Goal: Information Seeking & Learning: Learn about a topic

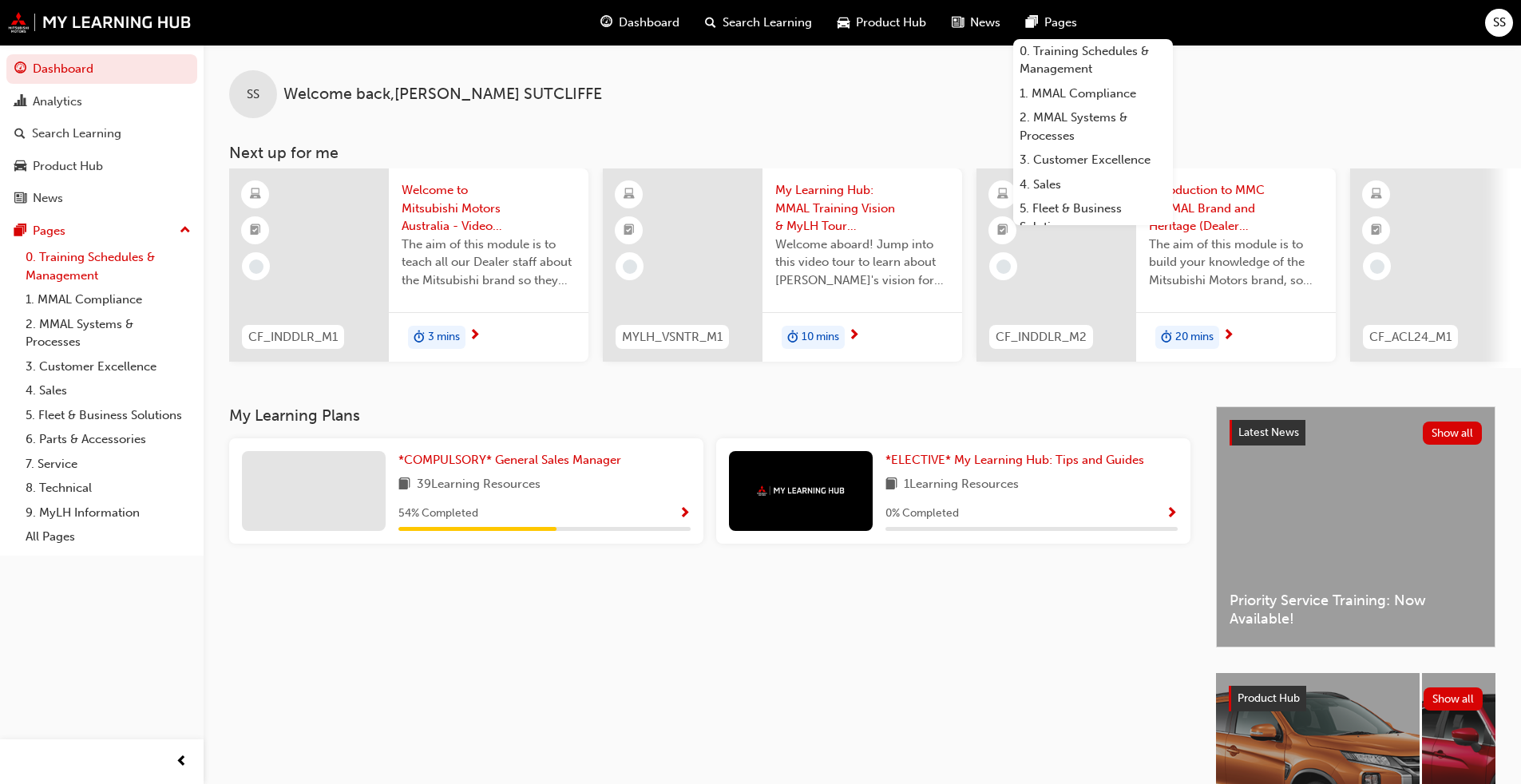
click at [85, 271] on link "0. Training Schedules & Management" at bounding box center [108, 266] width 178 height 42
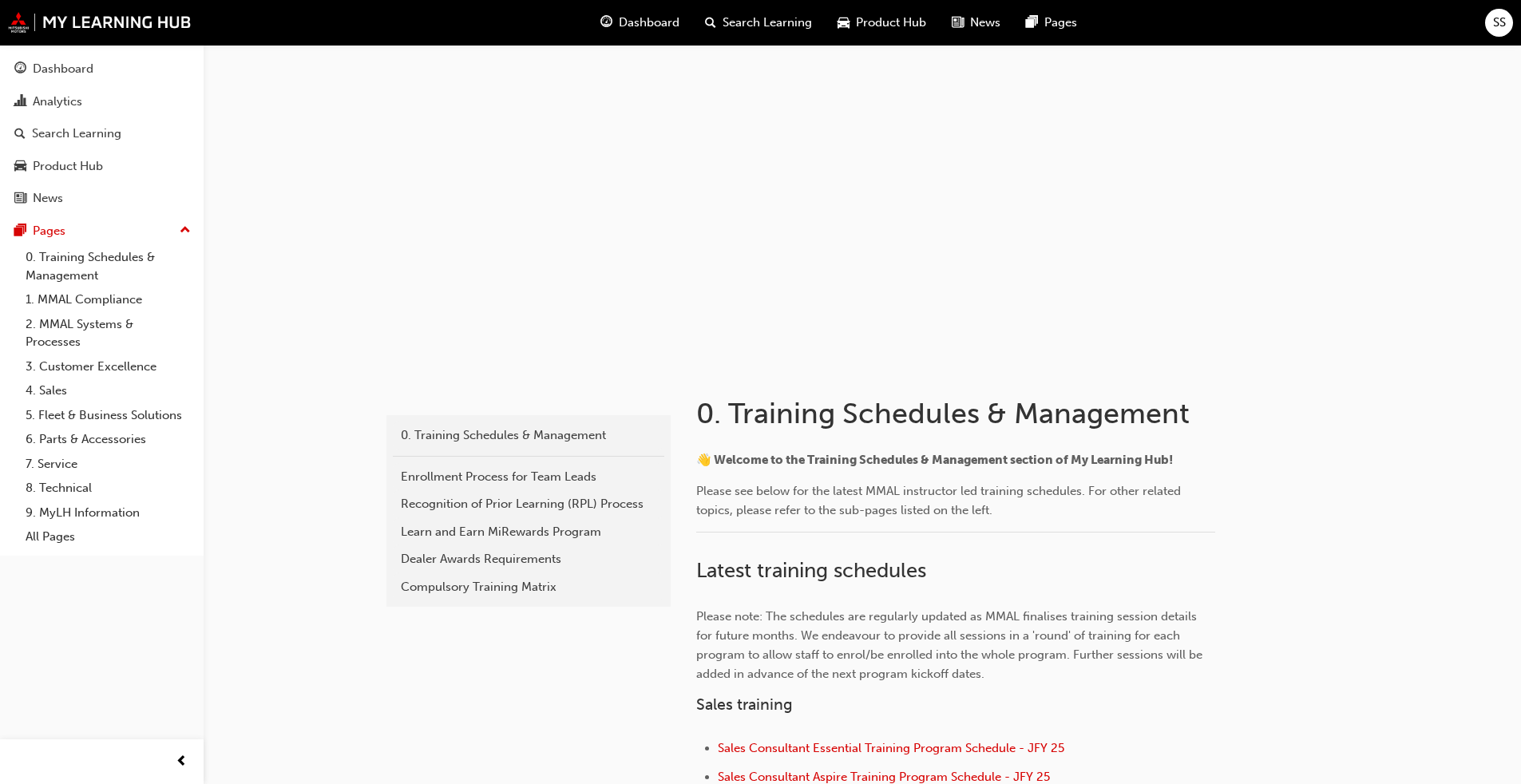
click at [798, 15] on div "Dashboard Search Learning Product Hub News Pages SS" at bounding box center [760, 22] width 1521 height 46
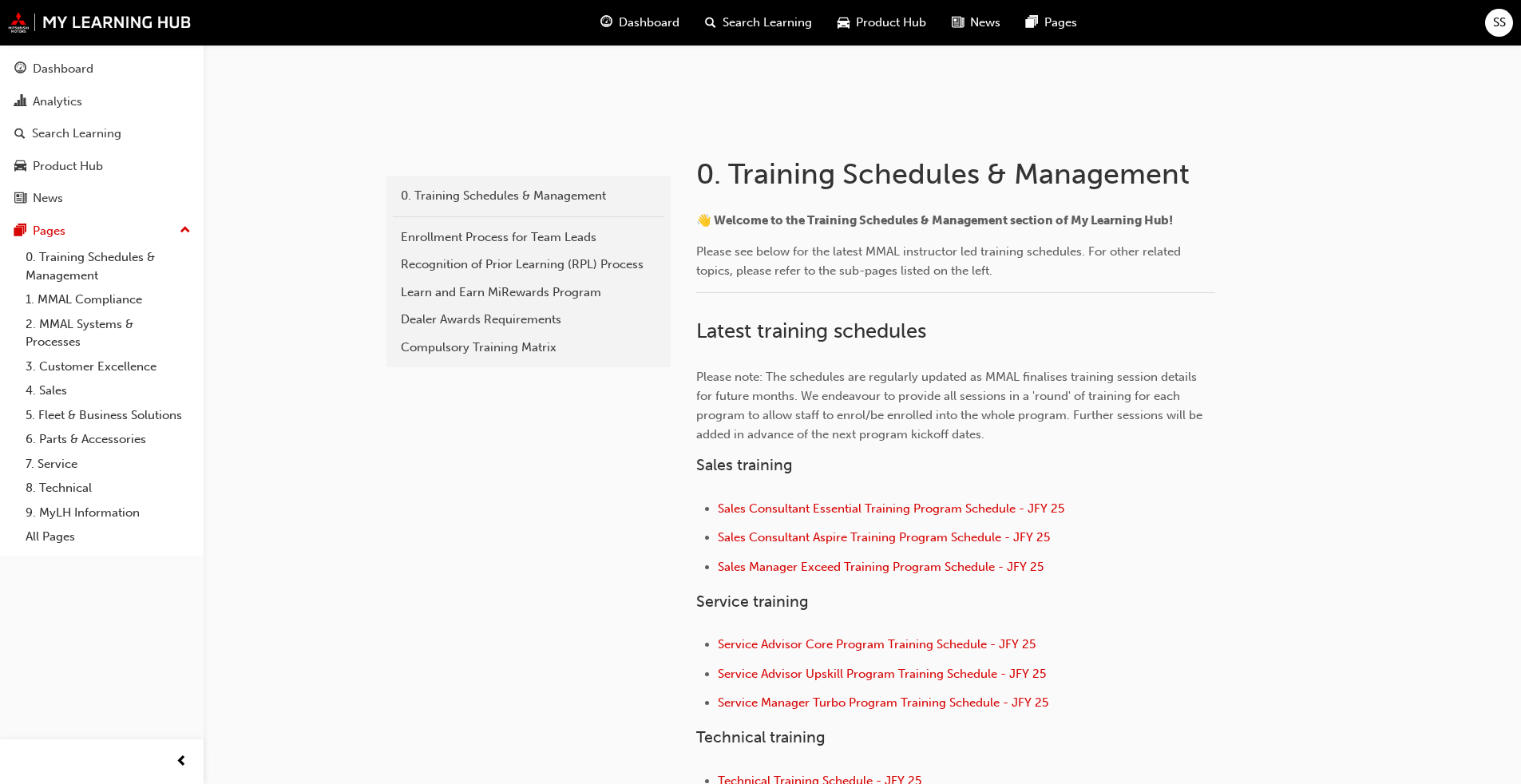
scroll to position [399, 0]
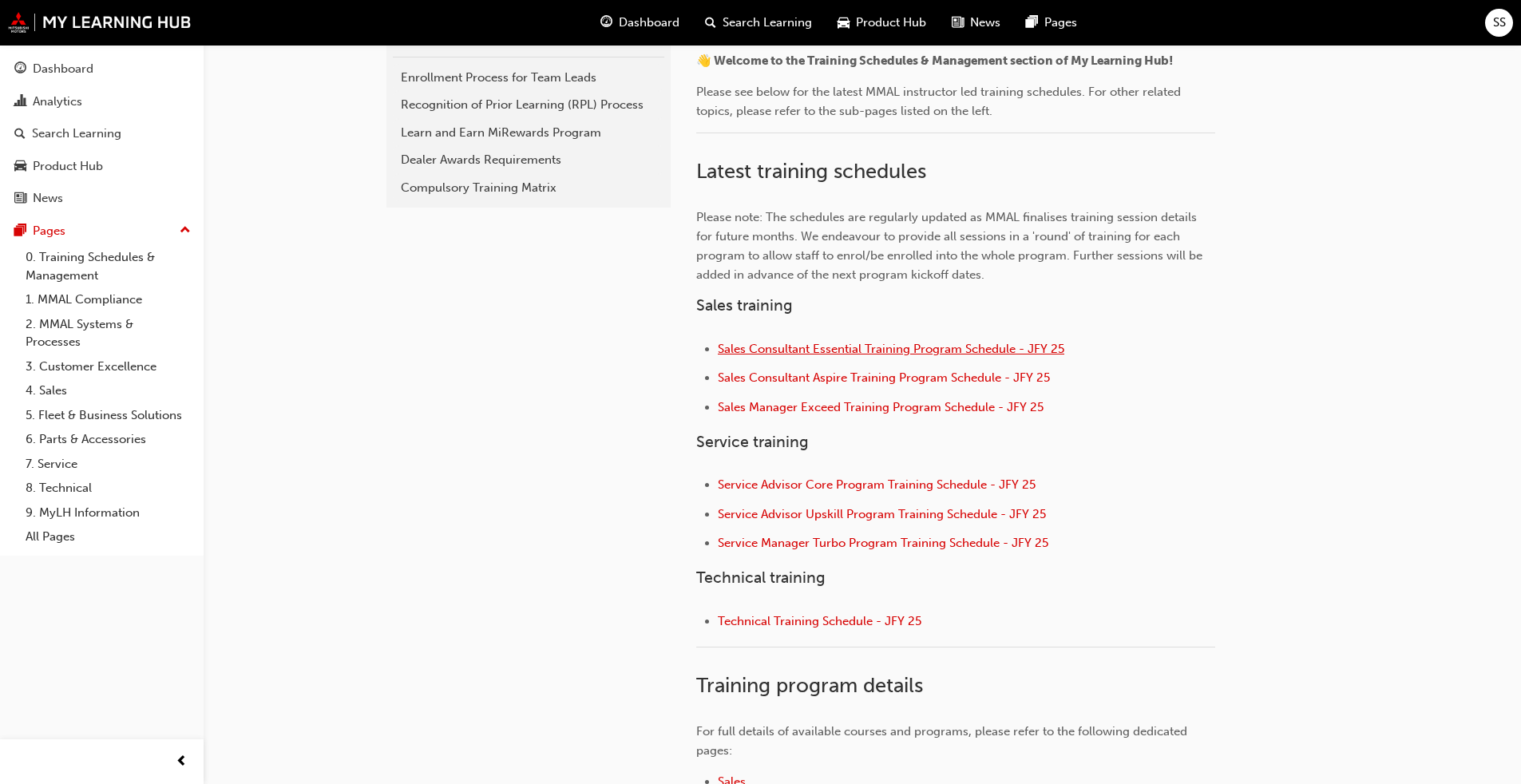
click at [798, 347] on span "Sales Consultant Essential Training Program Schedule - JFY 25" at bounding box center [891, 348] width 347 height 14
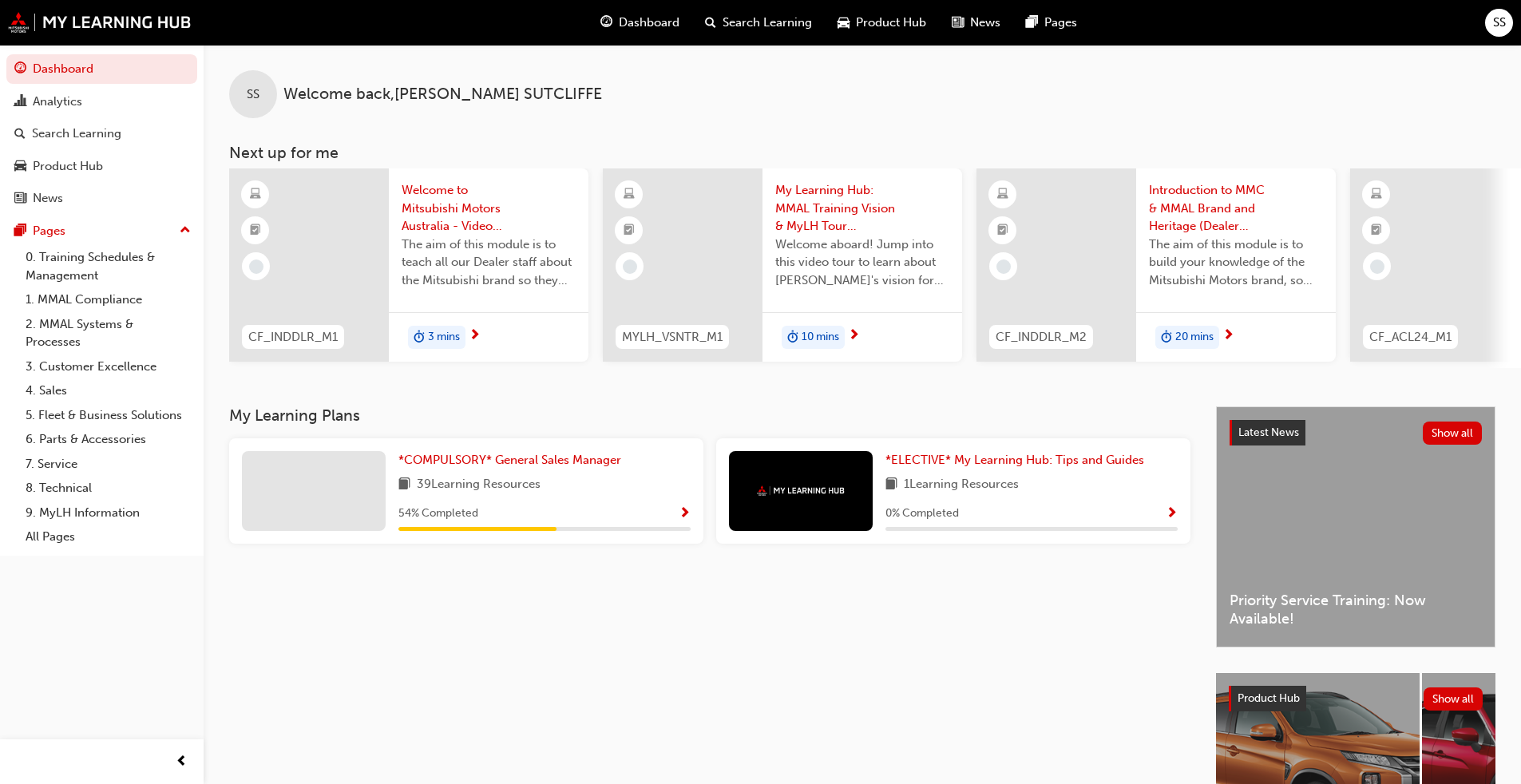
scroll to position [170, 0]
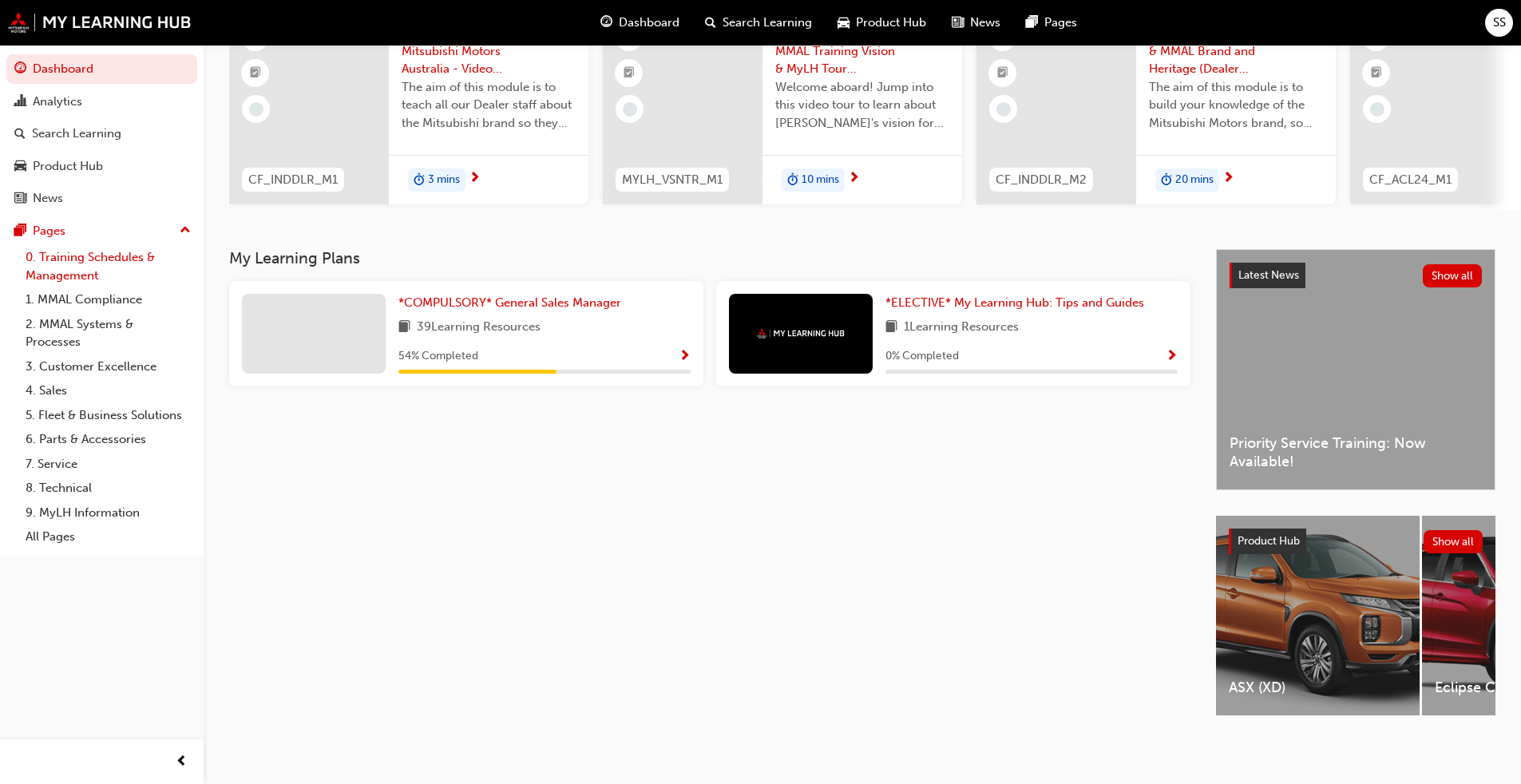
click at [82, 267] on link "0. Training Schedules & Management" at bounding box center [108, 266] width 178 height 42
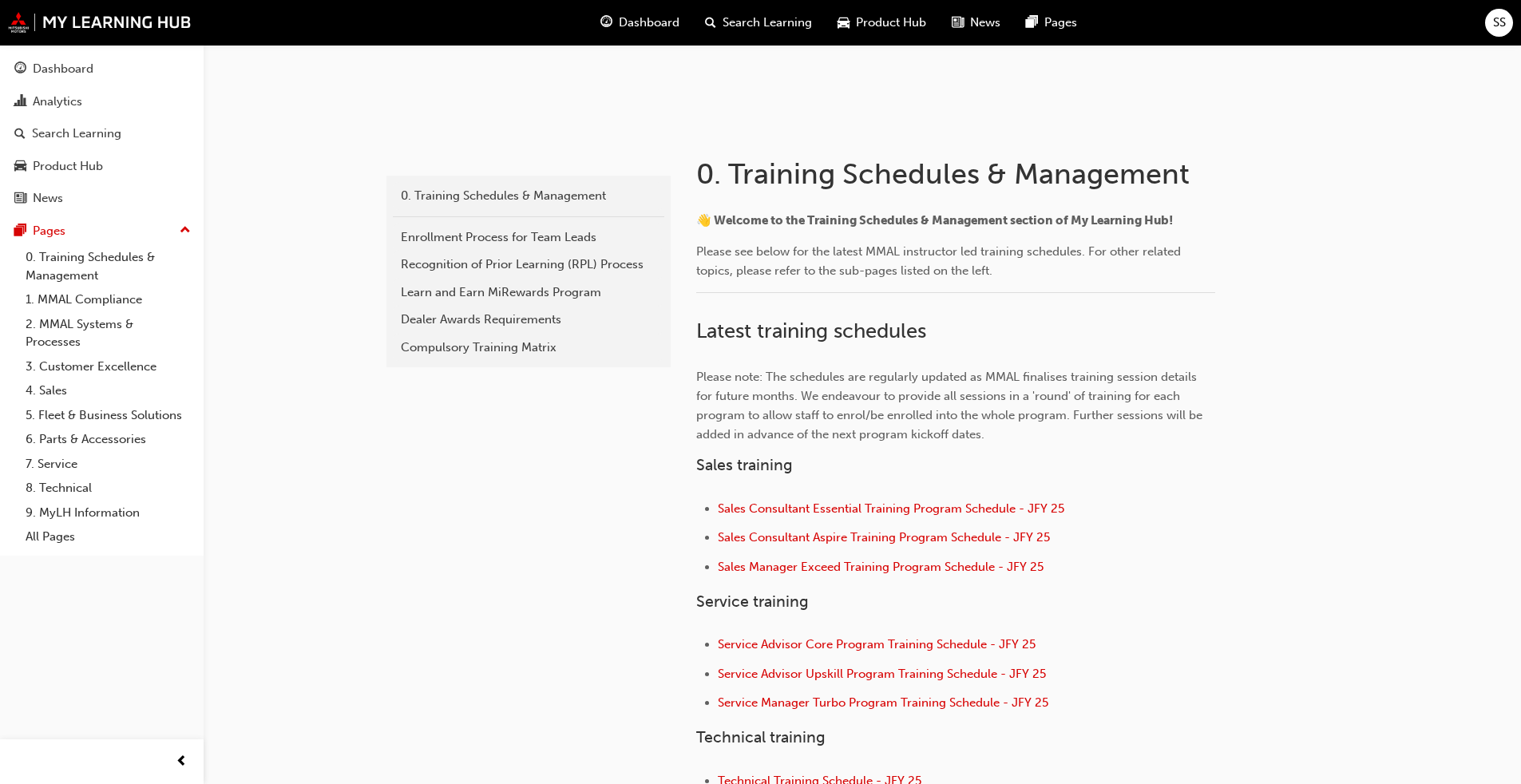
scroll to position [399, 0]
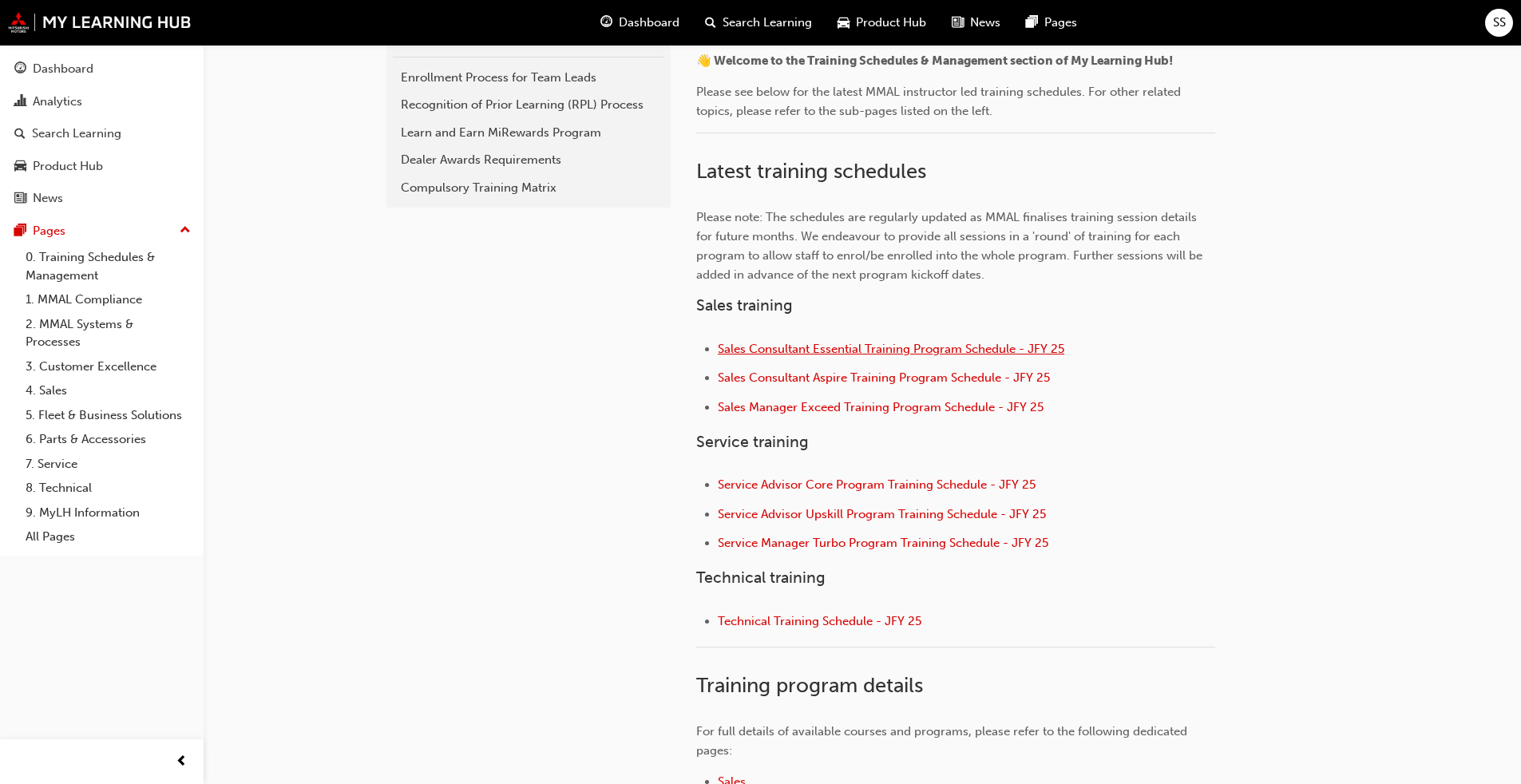
click at [786, 345] on span "Sales Consultant Essential Training Program Schedule - JFY 25" at bounding box center [891, 348] width 347 height 14
